Goal: Entertainment & Leisure: Browse casually

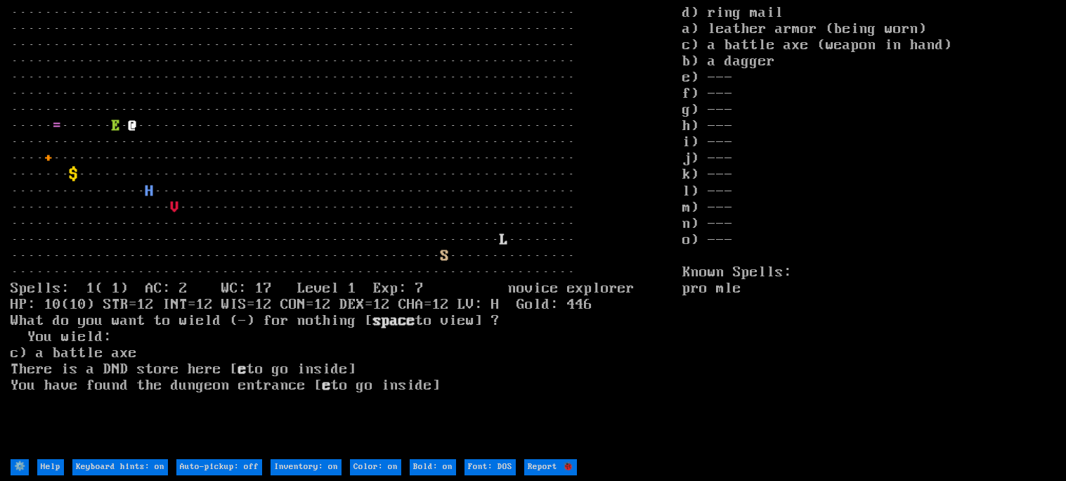
click at [138, 461] on on "Keyboard hints: on" at bounding box center [120, 467] width 96 height 16
type on "Keyboard hints: off"
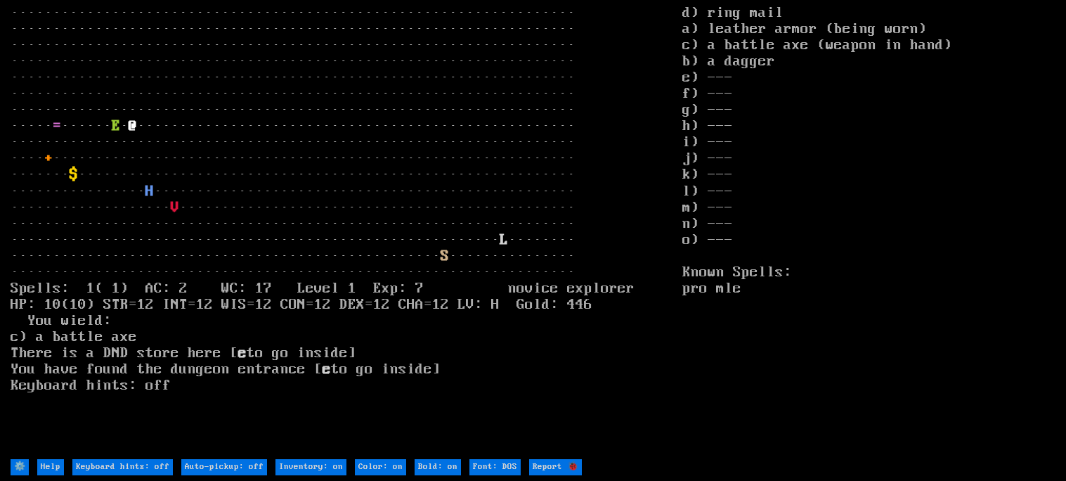
click at [110, 472] on on "Keyboard hints: off" at bounding box center [122, 467] width 101 height 16
type on "Keyboard hints: on"
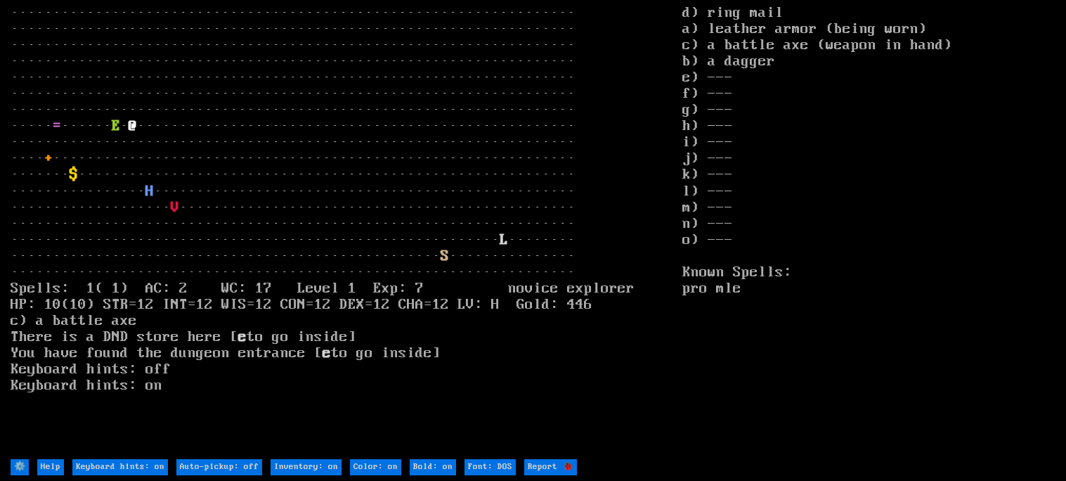
click at [725, 13] on stats "d) ring mail a) leather armor (being worn) c) a battle axe (weapon in hand) b) …" at bounding box center [869, 231] width 373 height 452
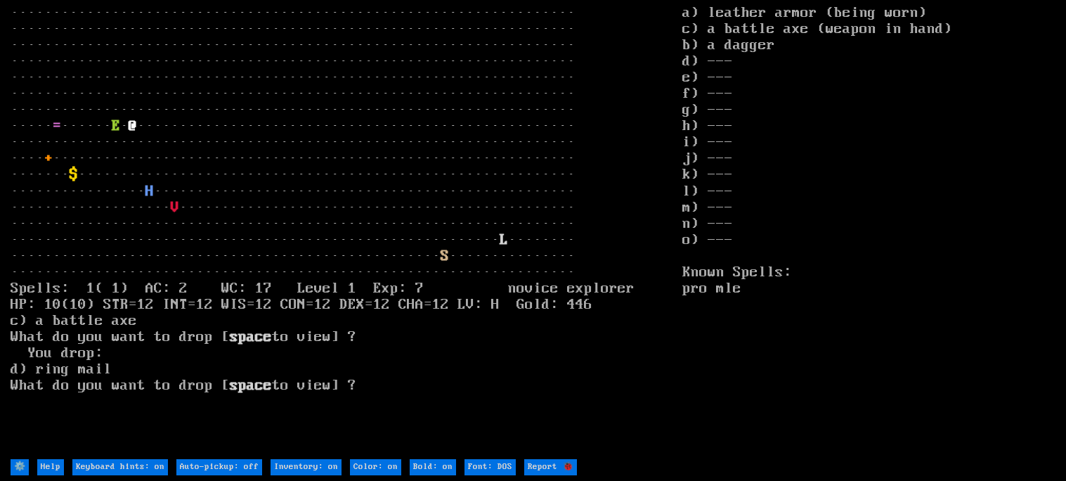
click at [353, 175] on larn "= ······ E · @ ···················································· ···········…" at bounding box center [347, 231] width 672 height 452
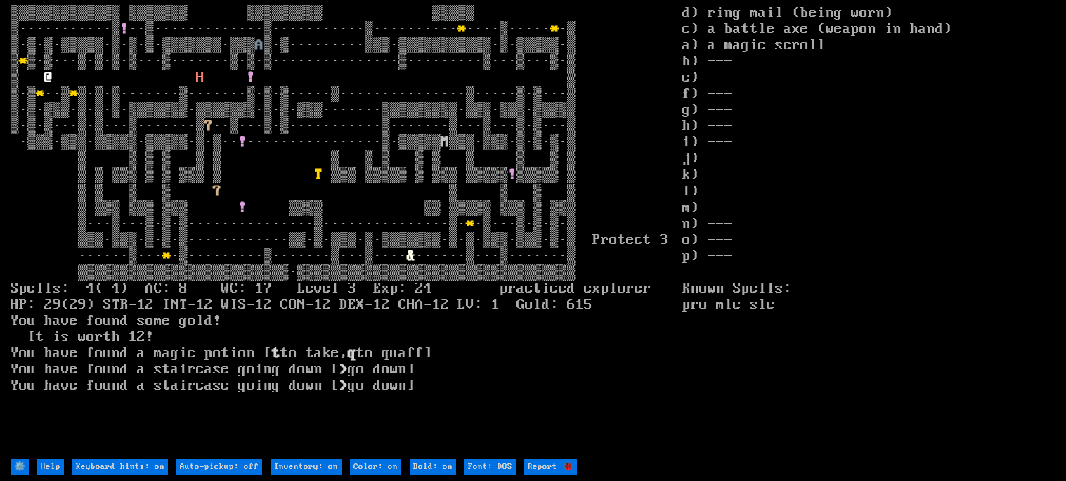
click at [340, 375] on b ">" at bounding box center [344, 369] width 8 height 17
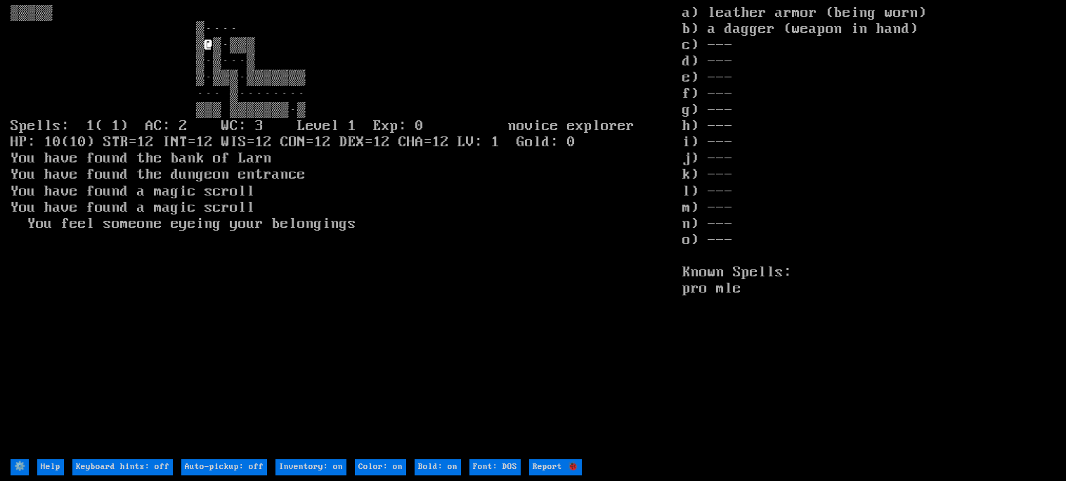
click at [113, 462] on off "Keyboard hints: off" at bounding box center [122, 467] width 101 height 16
type off "Keyboard hints: on"
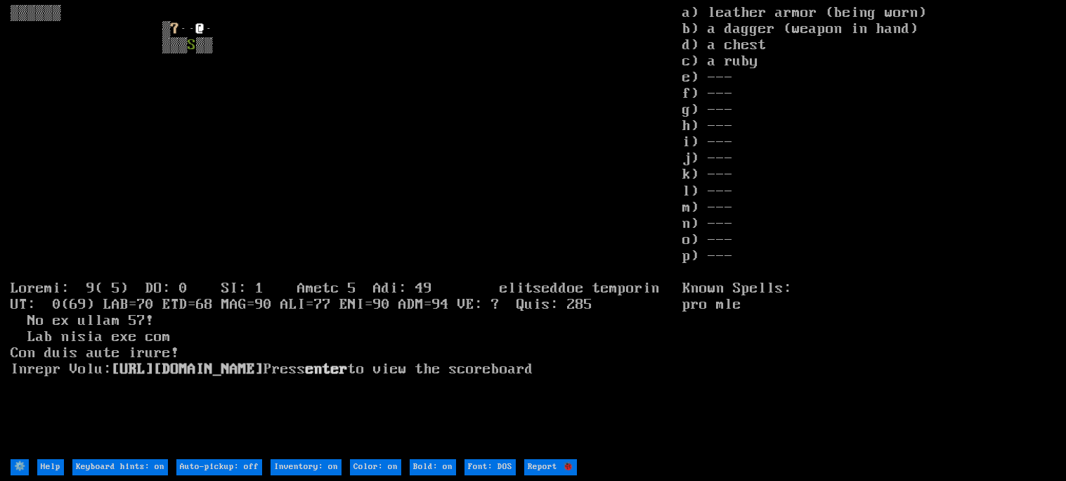
click at [539, 191] on larn "▒▒▒▒▒▒ ▒ ? ·· @ · ▒▒▒ S [URL][DOMAIN_NAME] Press enter to view the scoreboard" at bounding box center [347, 231] width 672 height 452
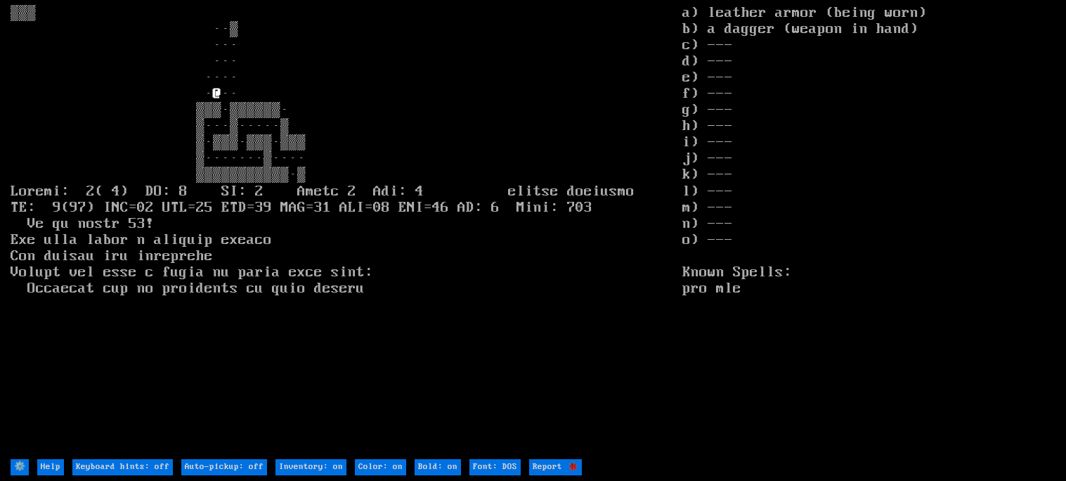
click at [115, 470] on off "Keyboard hints: off" at bounding box center [122, 467] width 101 height 16
type off "Keyboard hints: on"
